Goal: Task Accomplishment & Management: Use online tool/utility

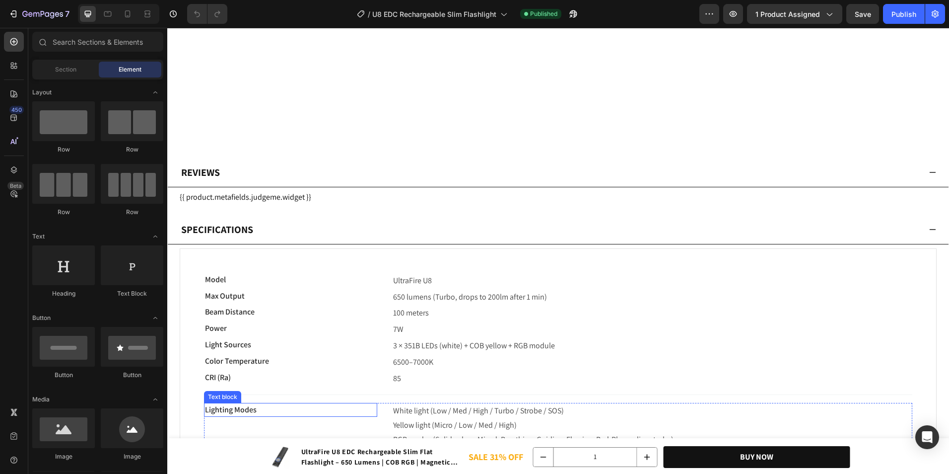
scroll to position [4355, 0]
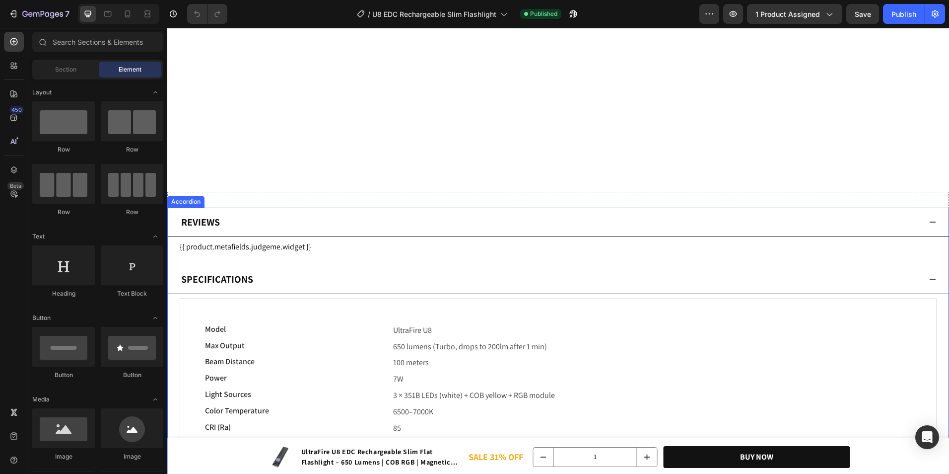
click at [260, 226] on div "Reviews" at bounding box center [550, 222] width 741 height 21
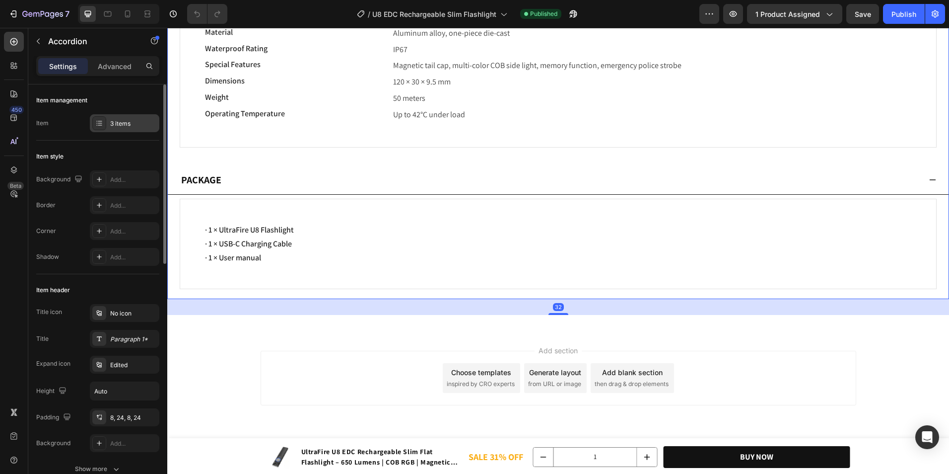
click at [108, 119] on div "3 items" at bounding box center [125, 123] width 70 height 18
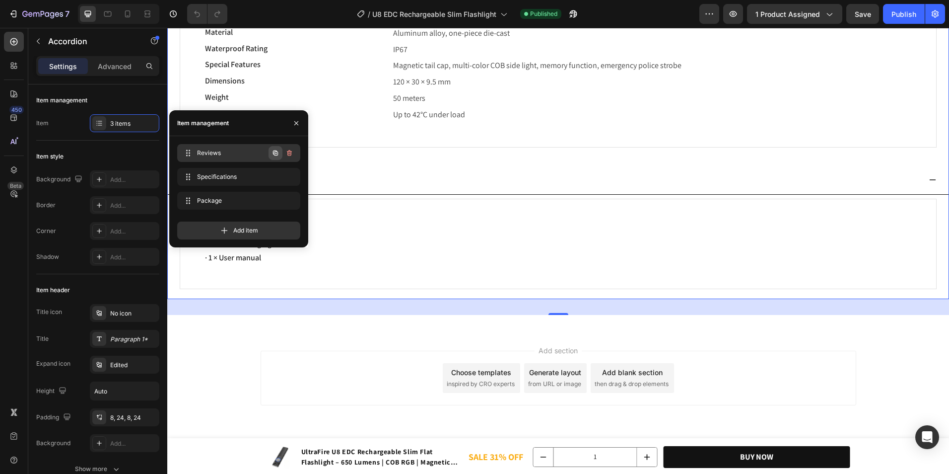
click at [277, 154] on icon "button" at bounding box center [276, 153] width 8 height 8
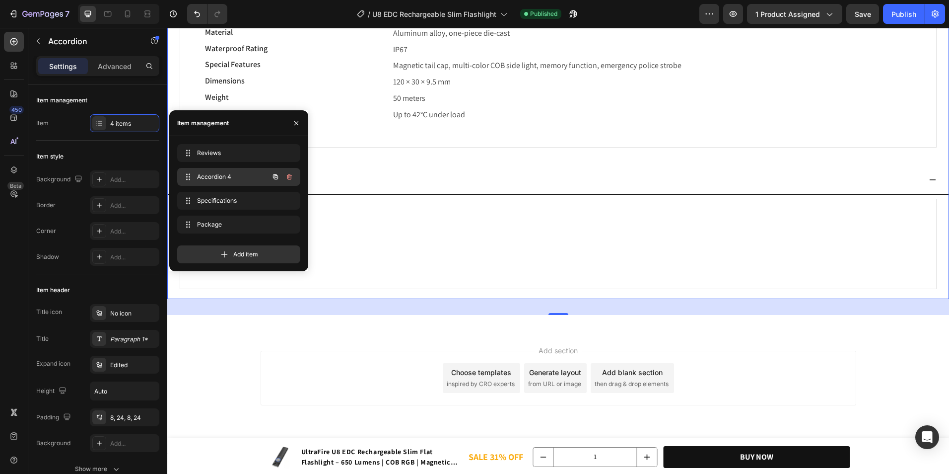
click at [243, 176] on span "Accordion 4" at bounding box center [225, 176] width 56 height 9
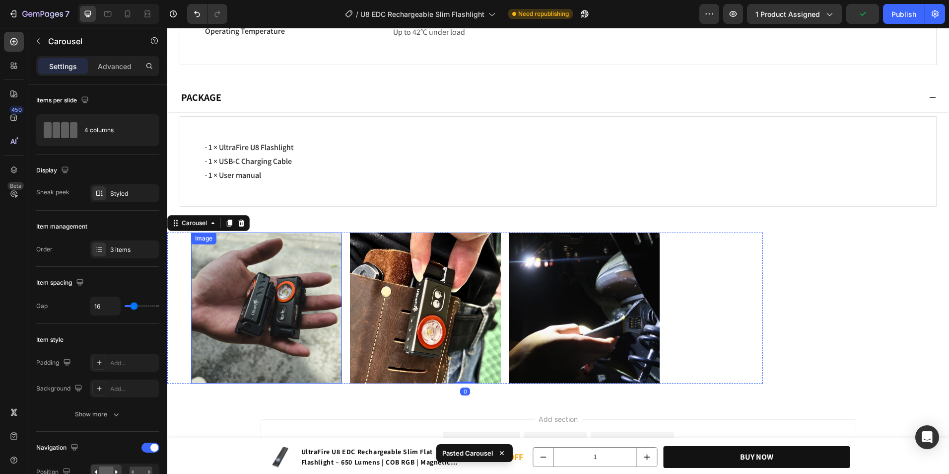
scroll to position [5348, 0]
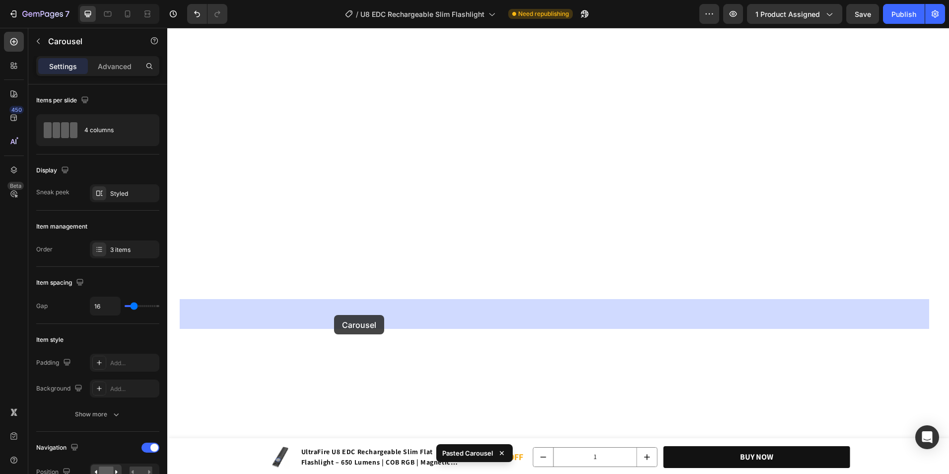
drag, startPoint x: 346, startPoint y: 195, endPoint x: 334, endPoint y: 315, distance: 120.2
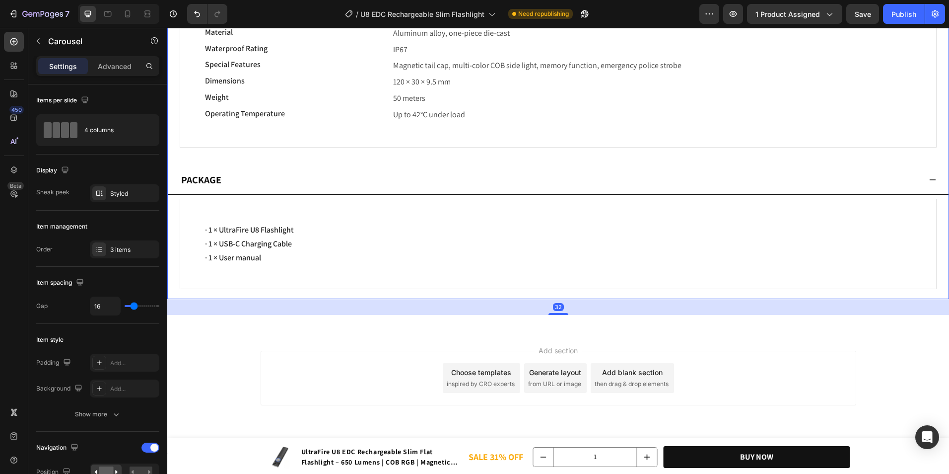
scroll to position [4497, 0]
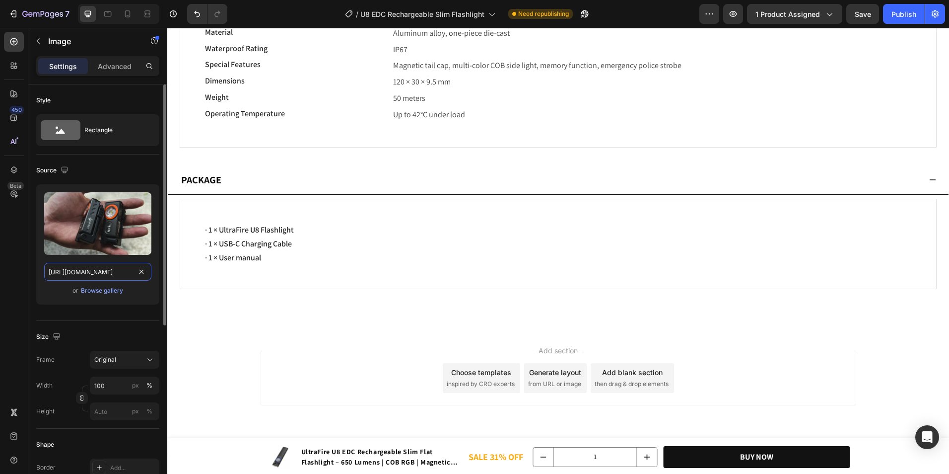
click at [118, 271] on input "[URL][DOMAIN_NAME]" at bounding box center [97, 272] width 107 height 18
paste input "U8_EDC_Flashlight.webp?v=1759033474"
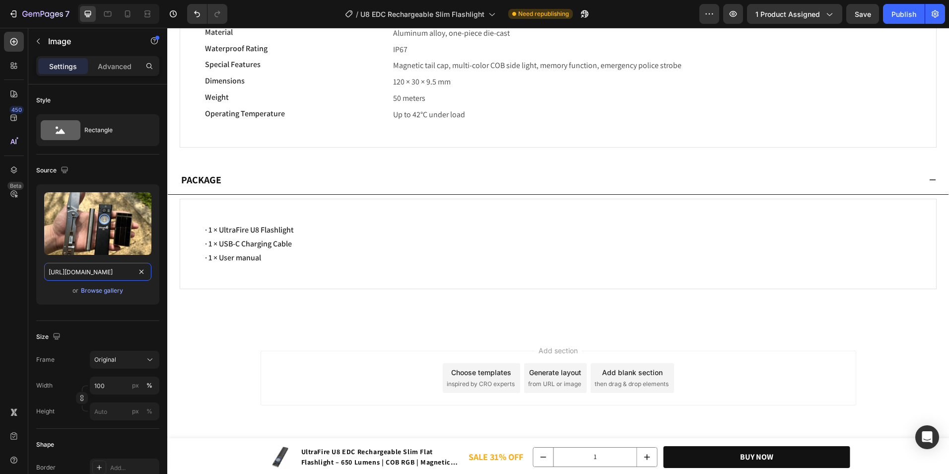
scroll to position [0, 214]
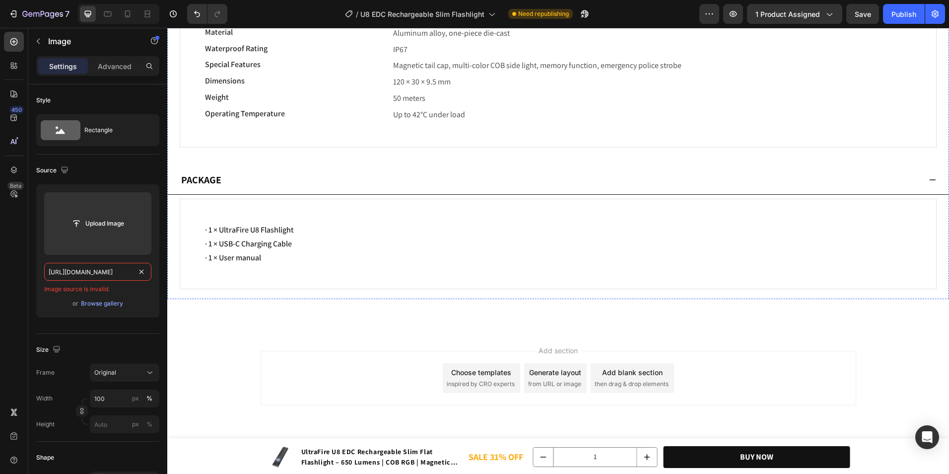
paste input "text"
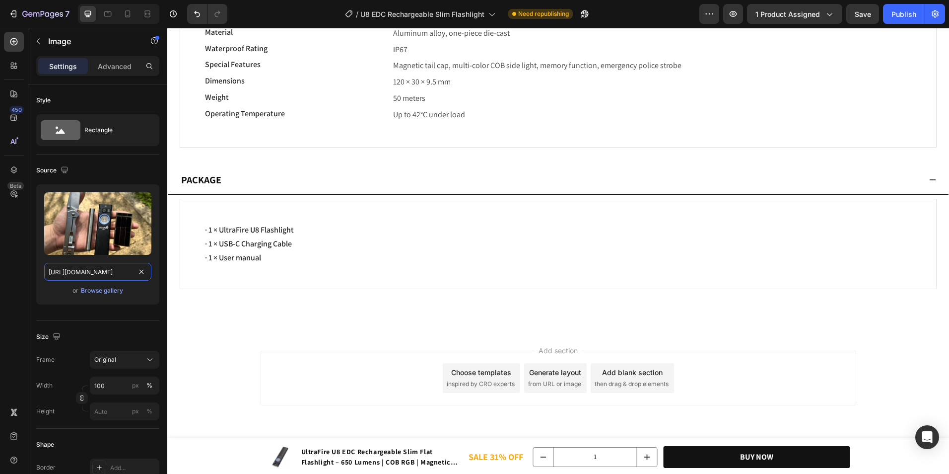
type input "[URL][DOMAIN_NAME]"
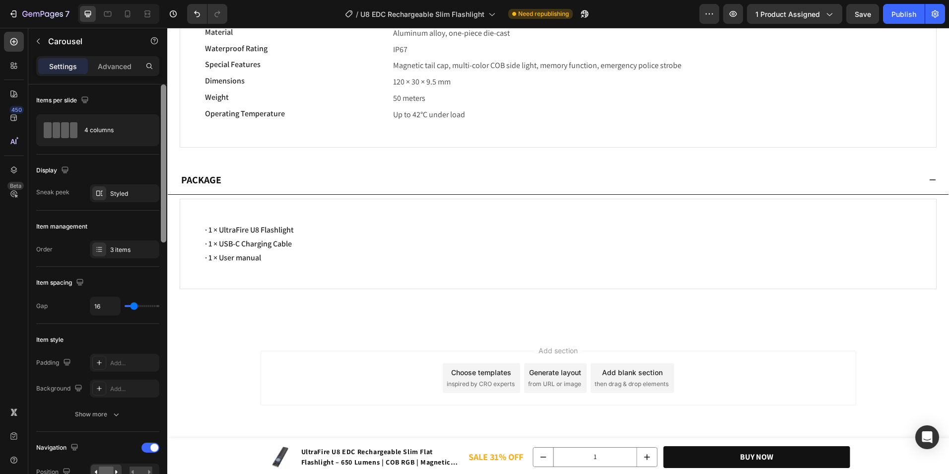
drag, startPoint x: 99, startPoint y: 249, endPoint x: 165, endPoint y: 263, distance: 68.1
click at [99, 249] on icon at bounding box center [99, 249] width 8 height 8
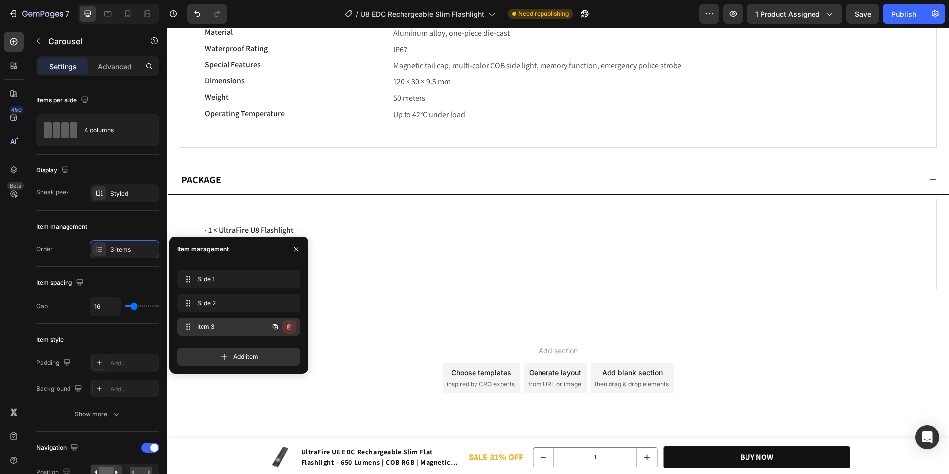
click at [286, 325] on icon "button" at bounding box center [289, 327] width 8 height 8
click at [287, 325] on div "Delete" at bounding box center [283, 326] width 18 height 9
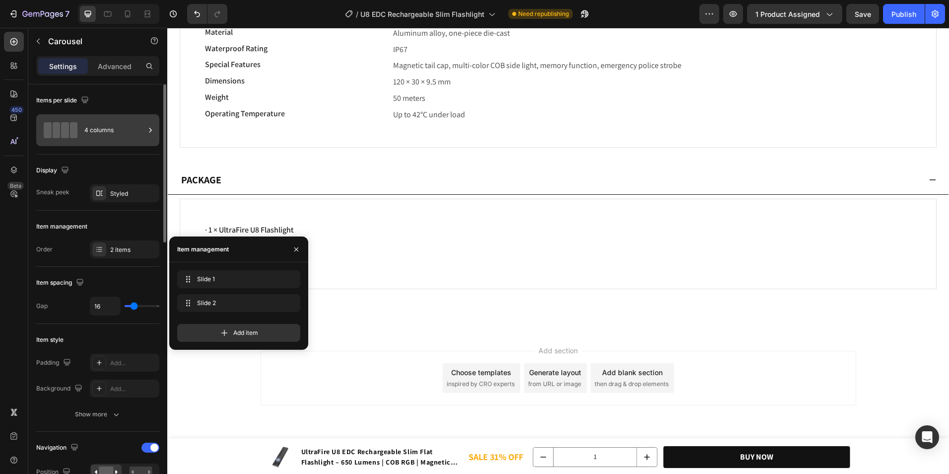
click at [110, 116] on div "4 columns" at bounding box center [97, 130] width 123 height 32
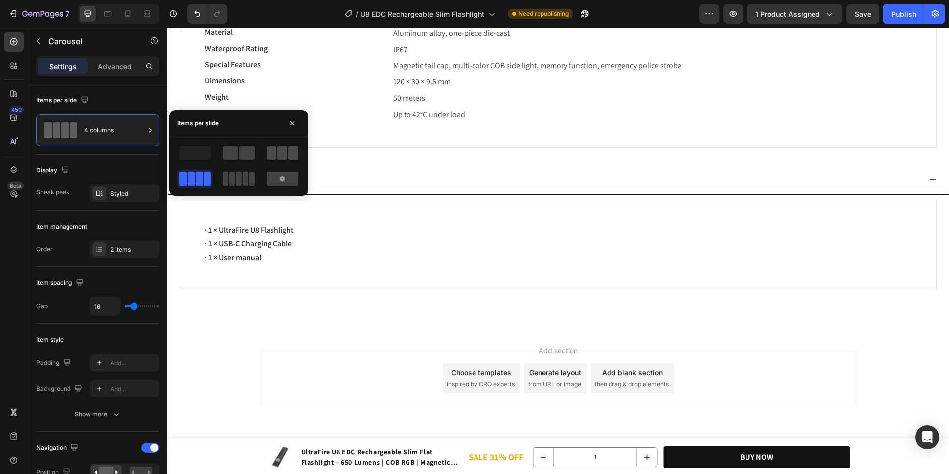
click at [281, 151] on span at bounding box center [283, 153] width 10 height 14
click at [242, 153] on span at bounding box center [246, 153] width 15 height 14
click at [142, 194] on div "Styled" at bounding box center [125, 193] width 70 height 18
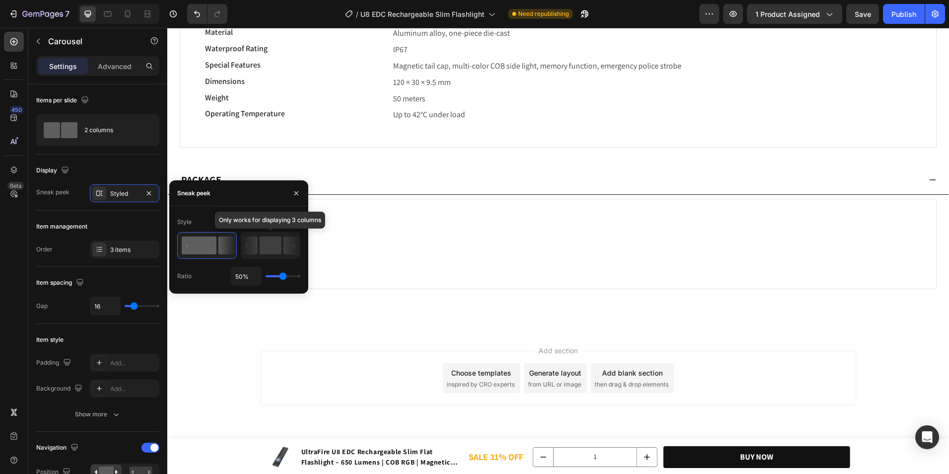
click at [265, 246] on rect at bounding box center [271, 245] width 22 height 18
click at [152, 189] on icon "button" at bounding box center [149, 193] width 8 height 8
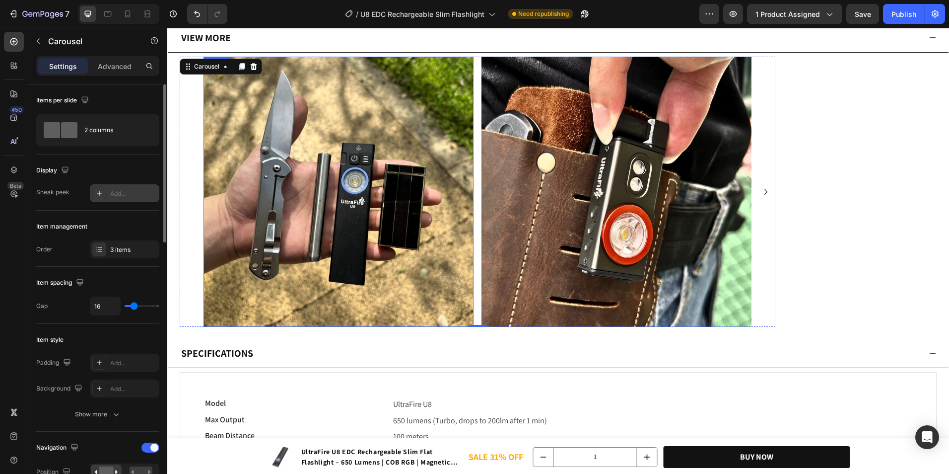
scroll to position [4547, 0]
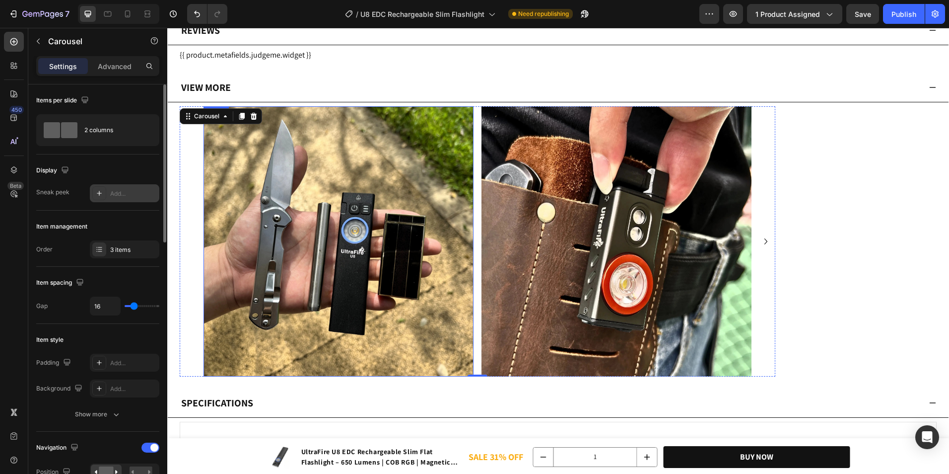
click at [539, 163] on img at bounding box center [617, 241] width 270 height 270
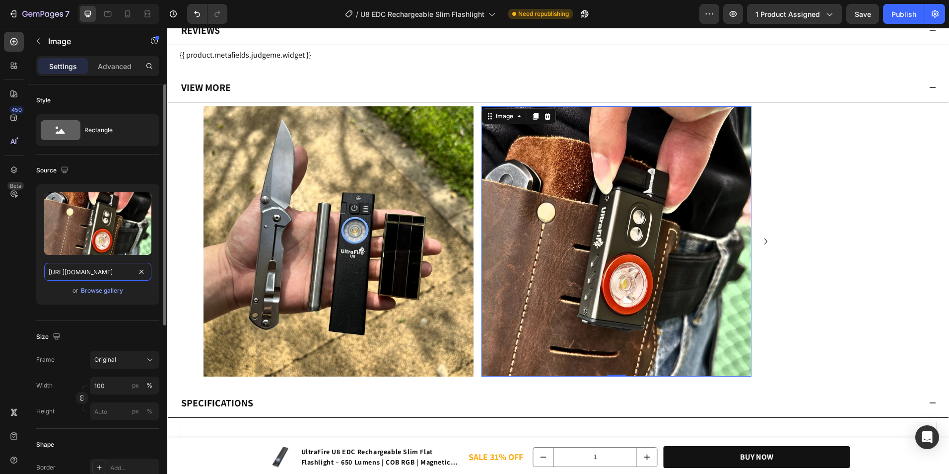
click at [98, 269] on input "[URL][DOMAIN_NAME]" at bounding box center [97, 272] width 107 height 18
paste input "U8_EDC_Flashlight_2.webp?v=1759033699"
type input "[URL][DOMAIN_NAME]"
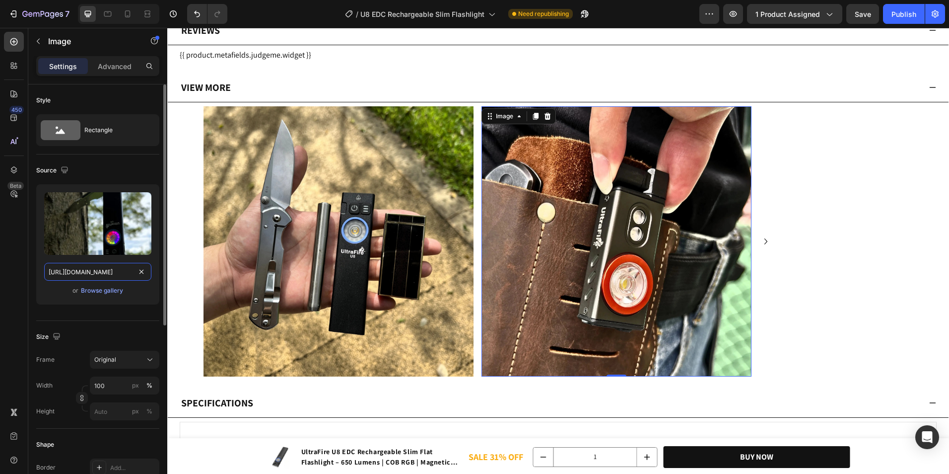
scroll to position [0, 221]
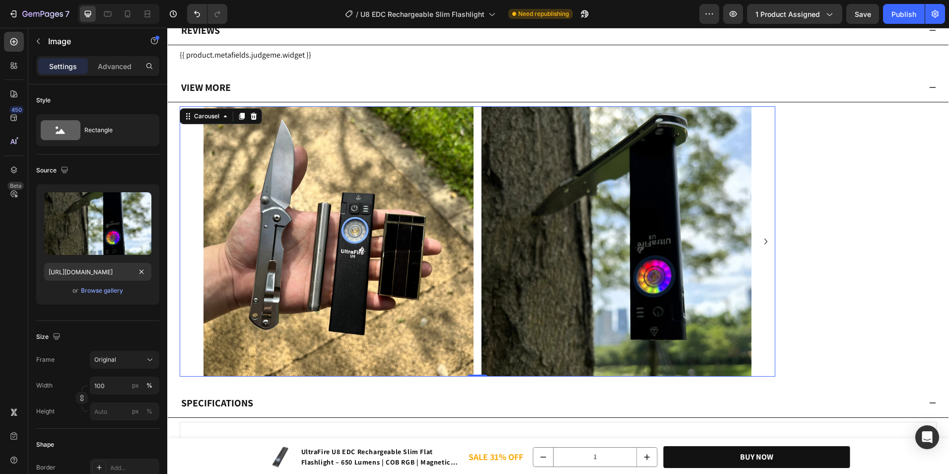
click at [477, 153] on div "Image Image Drop element here" at bounding box center [478, 241] width 548 height 270
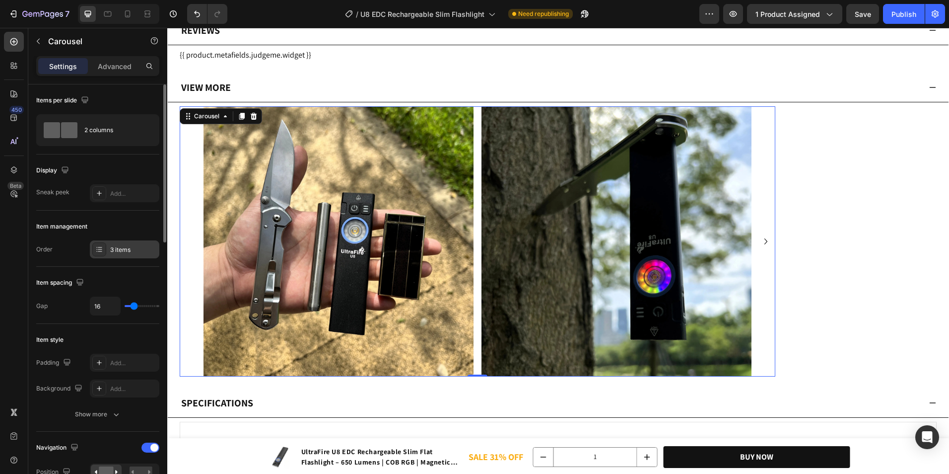
click at [109, 254] on div "3 items" at bounding box center [125, 249] width 70 height 18
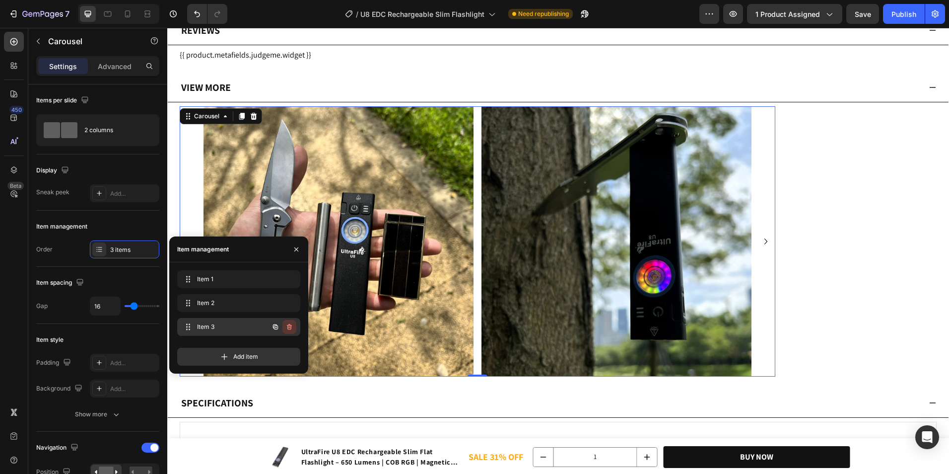
click at [290, 328] on icon "button" at bounding box center [290, 327] width 0 height 2
click at [289, 327] on div "Delete" at bounding box center [283, 326] width 18 height 9
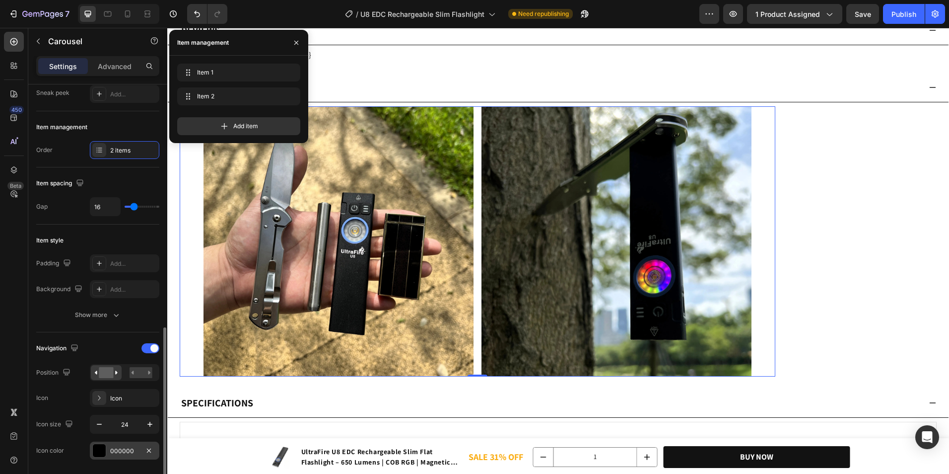
scroll to position [248, 0]
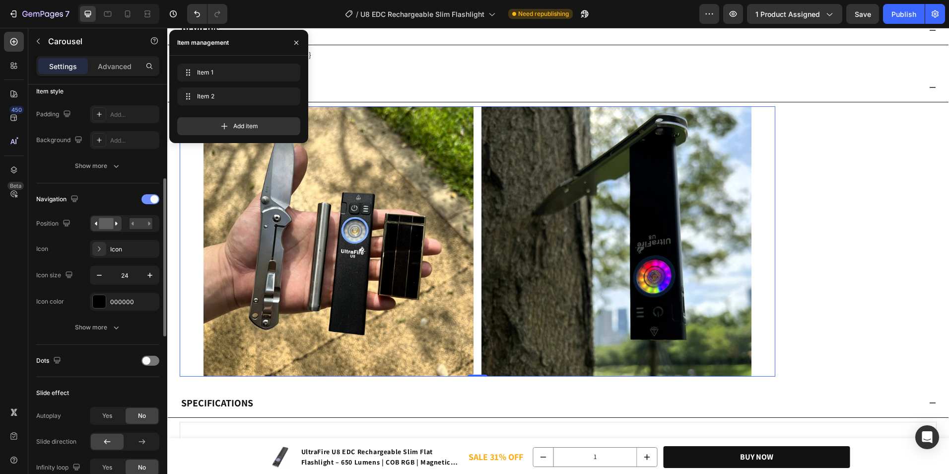
click at [153, 195] on span at bounding box center [154, 199] width 8 height 8
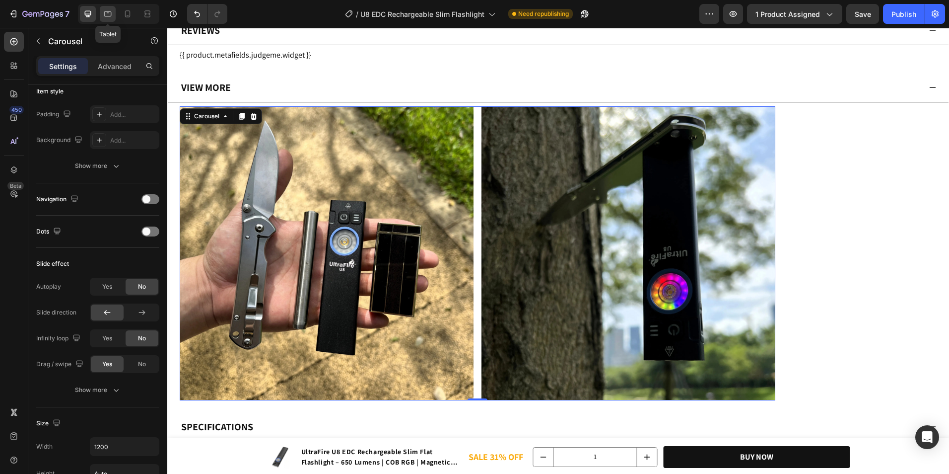
click at [110, 20] on div at bounding box center [108, 14] width 16 height 16
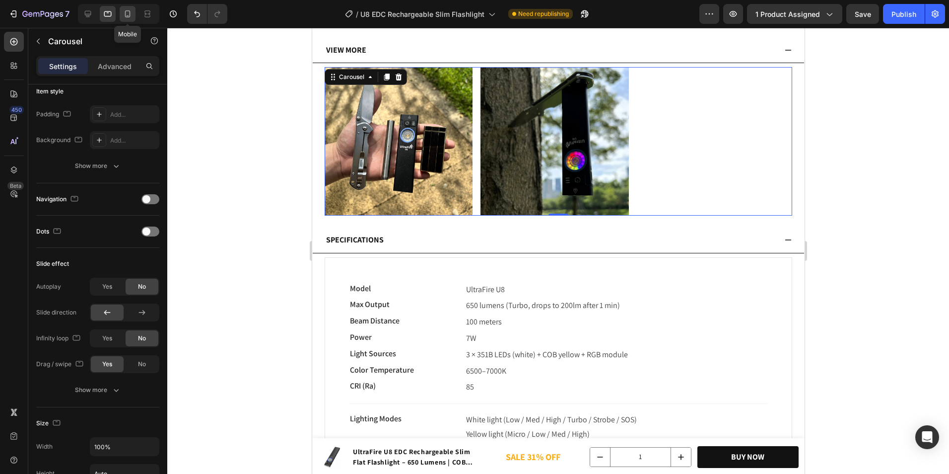
click at [120, 15] on div at bounding box center [128, 14] width 16 height 16
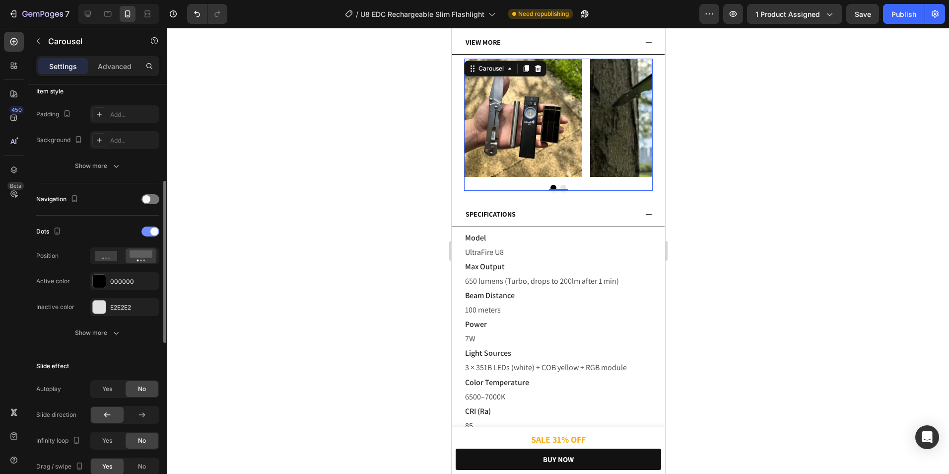
scroll to position [4580, 0]
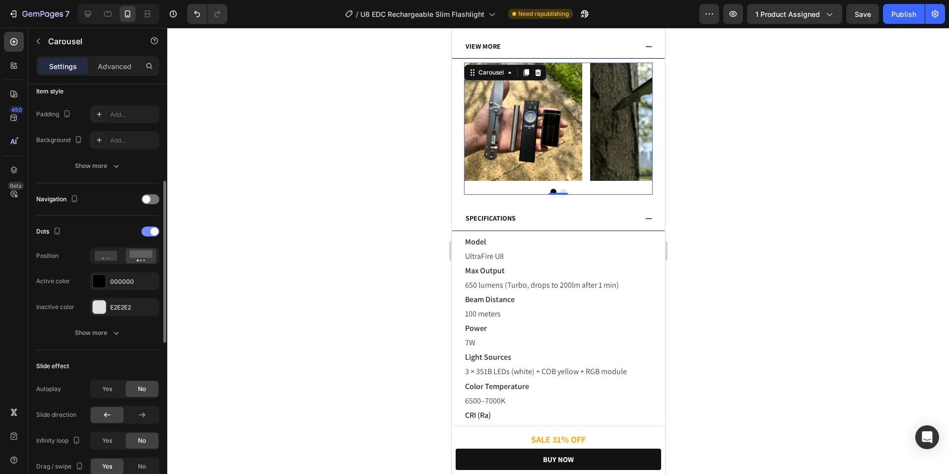
click at [155, 231] on span at bounding box center [154, 231] width 8 height 8
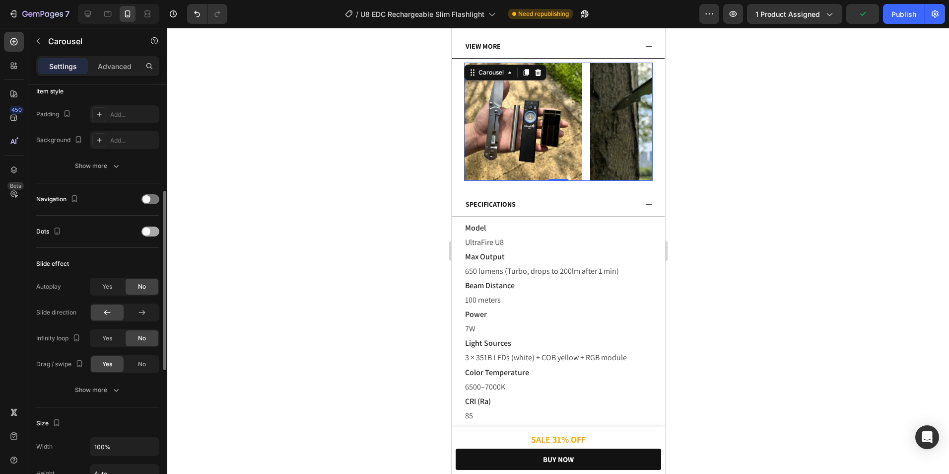
click at [154, 229] on div at bounding box center [151, 231] width 18 height 10
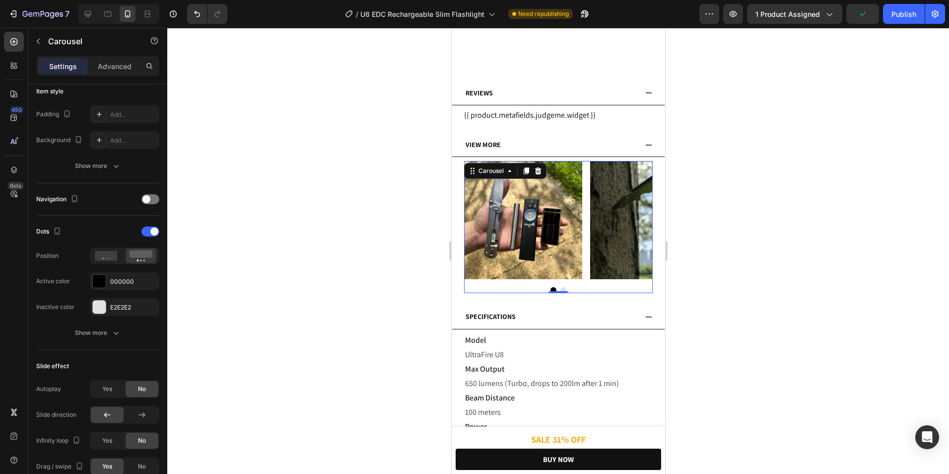
scroll to position [4481, 0]
click at [91, 17] on icon at bounding box center [88, 14] width 10 height 10
type input "1200"
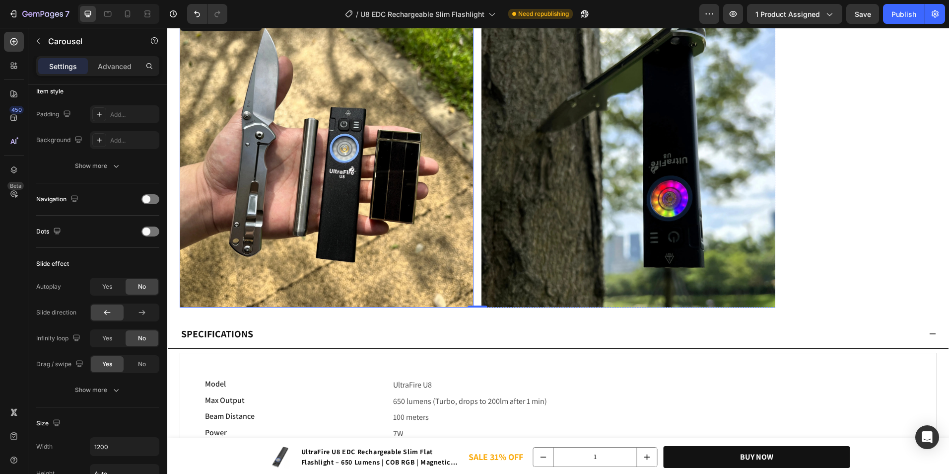
scroll to position [4640, 0]
click at [897, 9] on div "Publish" at bounding box center [904, 14] width 25 height 10
click at [896, 23] on button "Publish" at bounding box center [904, 14] width 42 height 20
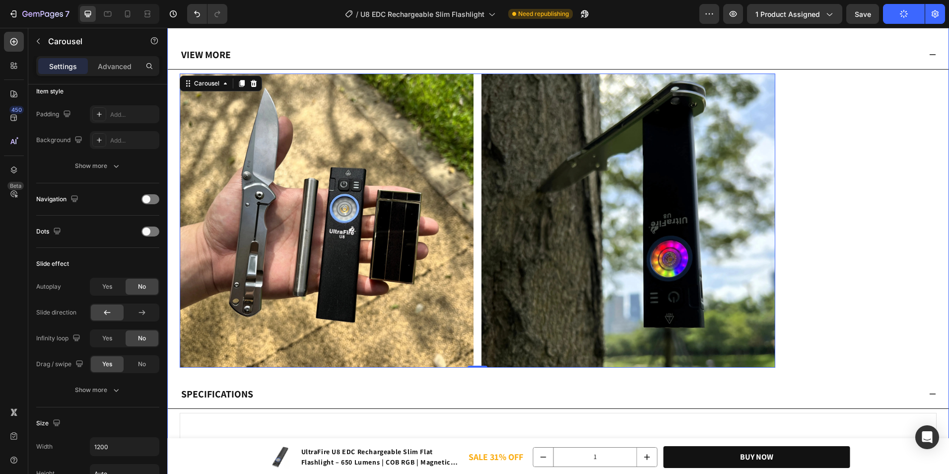
scroll to position [4591, 0]
